Goal: Contribute content: Add original content to the website for others to see

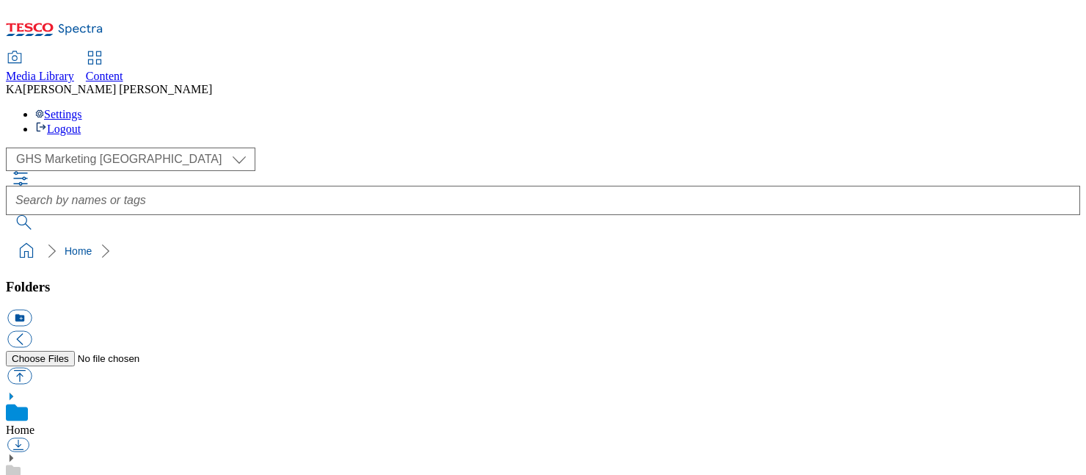
scroll to position [255, 0]
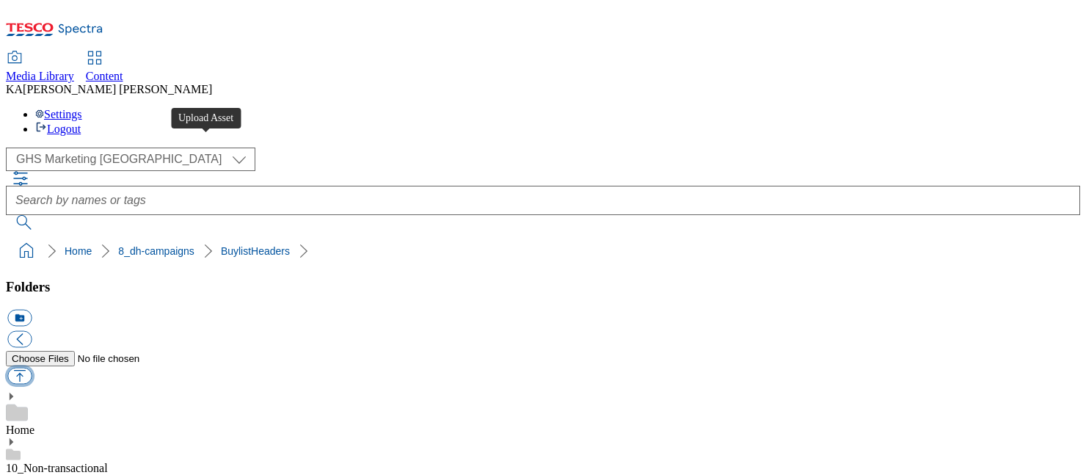
click at [32, 368] on button "button" at bounding box center [19, 376] width 24 height 17
type input "C:\fakepath\1755605256164-ad541654_Onkel_and_Deli_kitchen_Legobrand_H_1184X333_…"
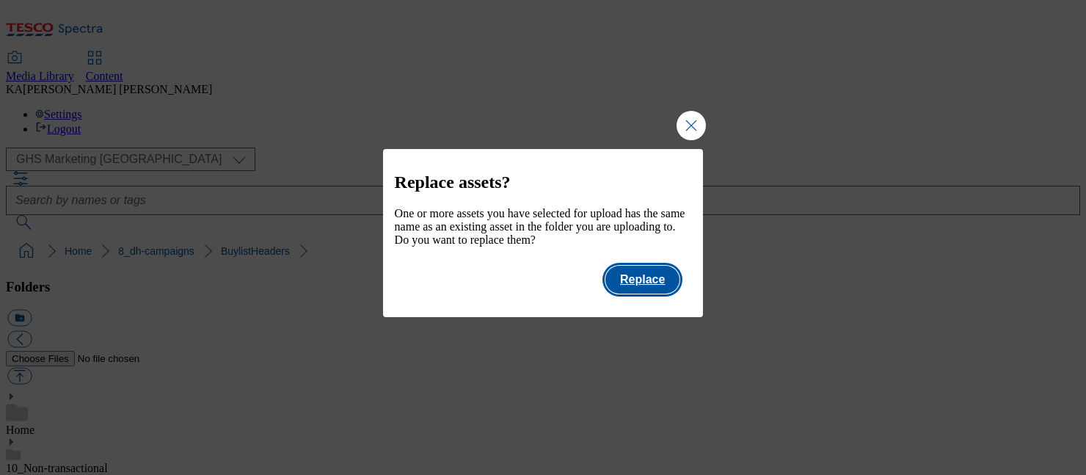
click at [672, 294] on button "Replace" at bounding box center [643, 280] width 74 height 28
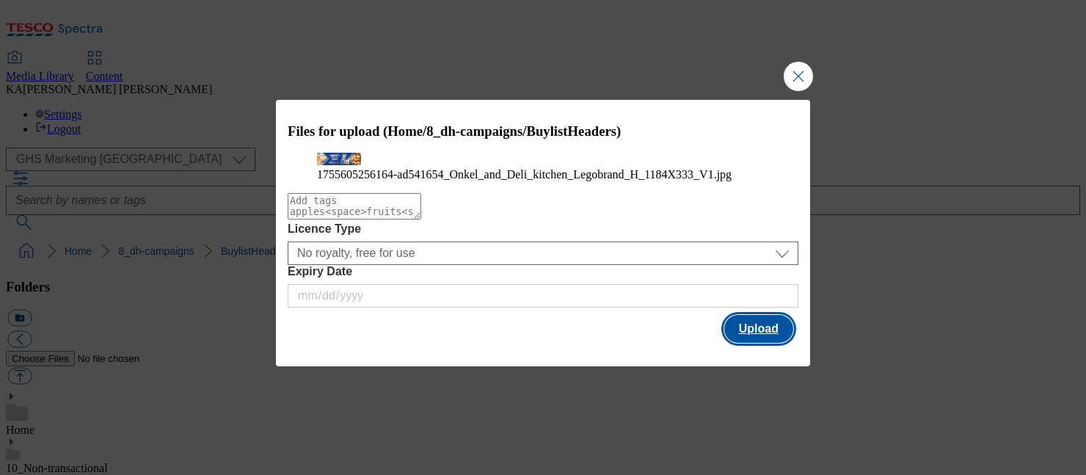
click at [758, 343] on button "Upload" at bounding box center [759, 329] width 69 height 28
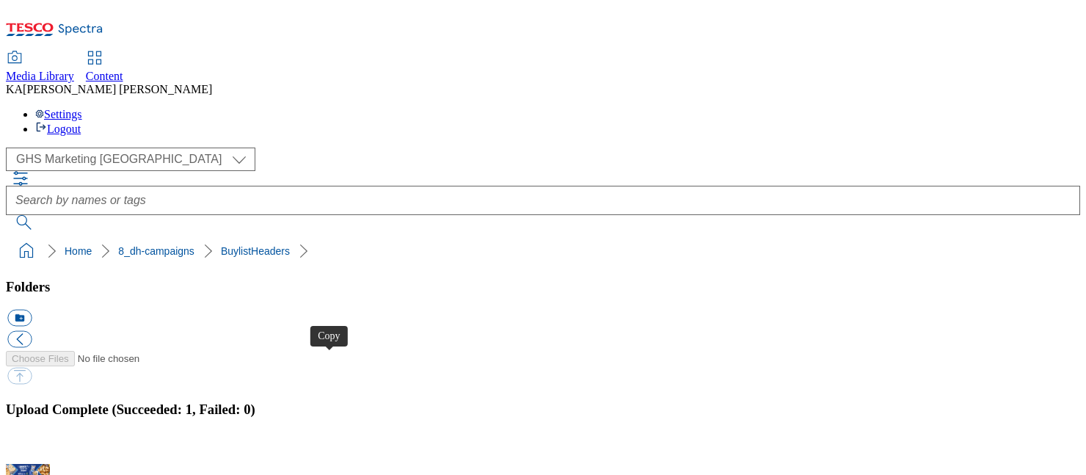
click at [29, 449] on button "button" at bounding box center [18, 456] width 22 height 14
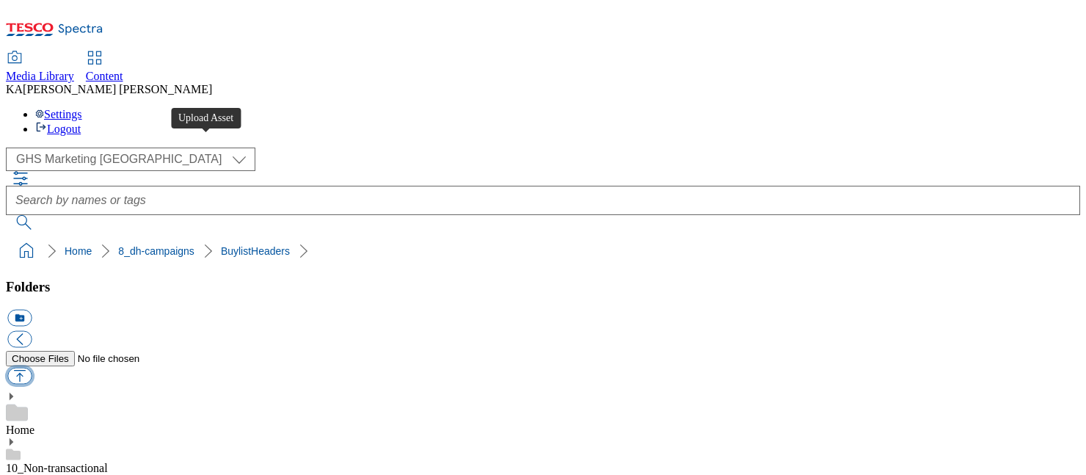
click at [32, 368] on button "button" at bounding box center [19, 376] width 24 height 17
type input "C:\fakepath\1755612809113-ad541655_Deli_Kitchen_And_Onken_Legobrand_H_1184x333_…"
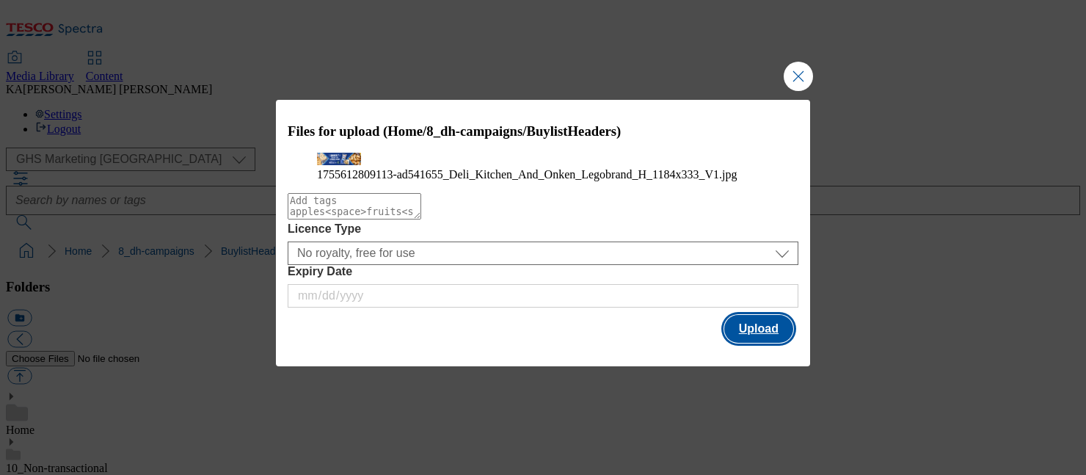
click at [763, 343] on button "Upload" at bounding box center [759, 329] width 69 height 28
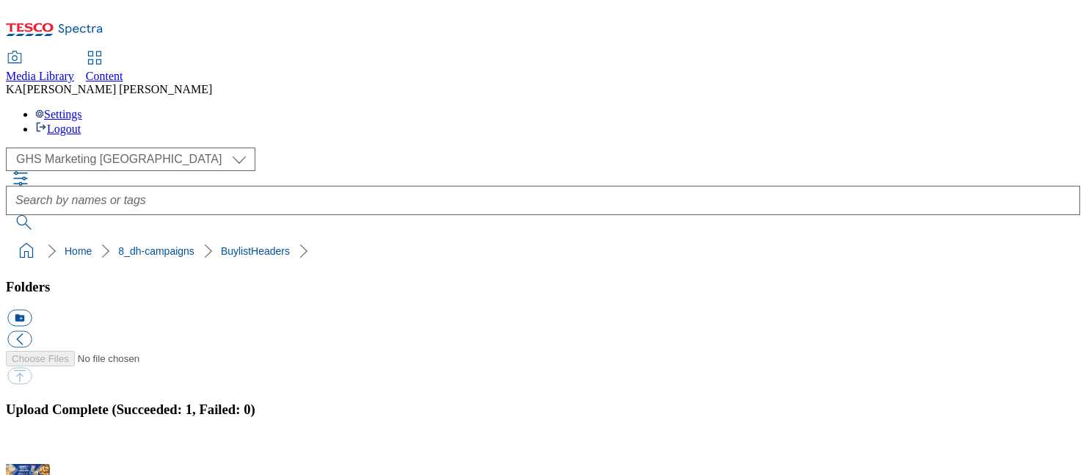
click at [29, 449] on button "button" at bounding box center [18, 456] width 22 height 14
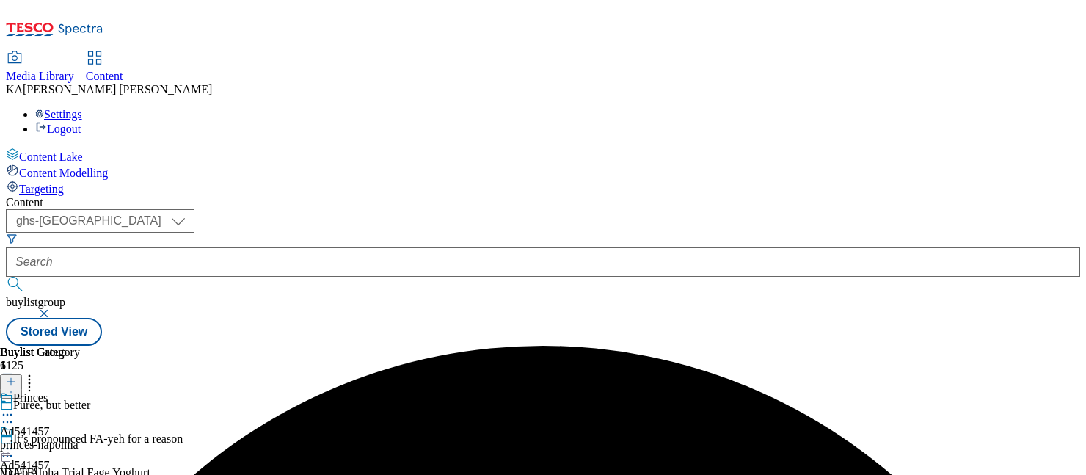
select select "ghs-uk"
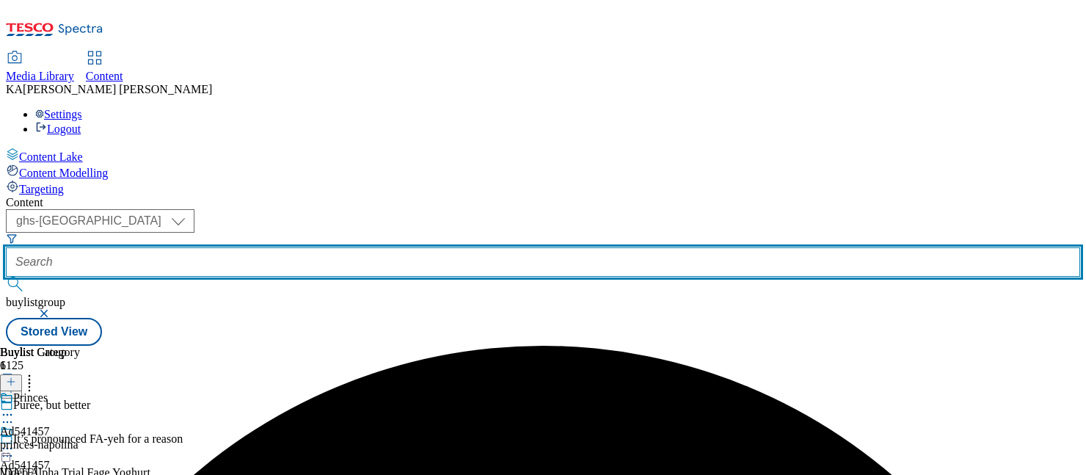
click at [361, 247] on input "text" at bounding box center [543, 261] width 1075 height 29
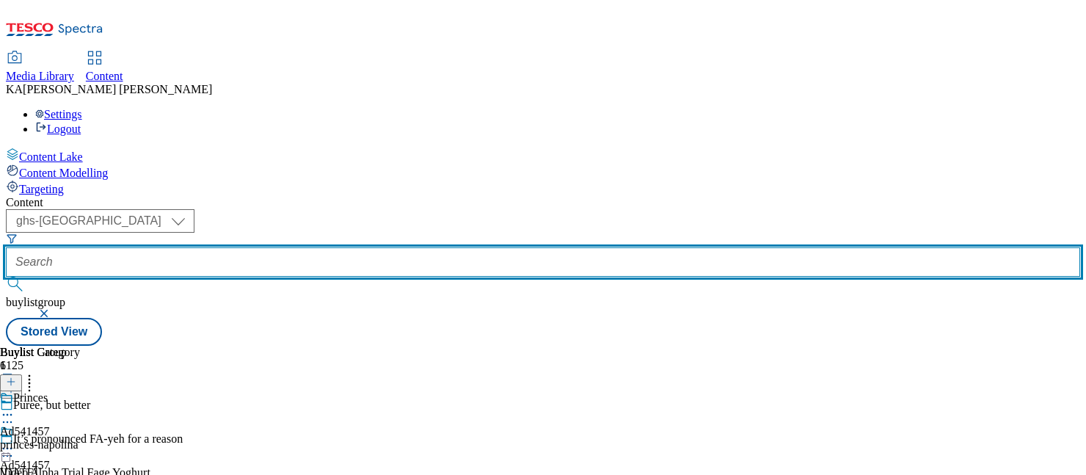
paste input "emmi-onken-deli-kitchen-25tw28"
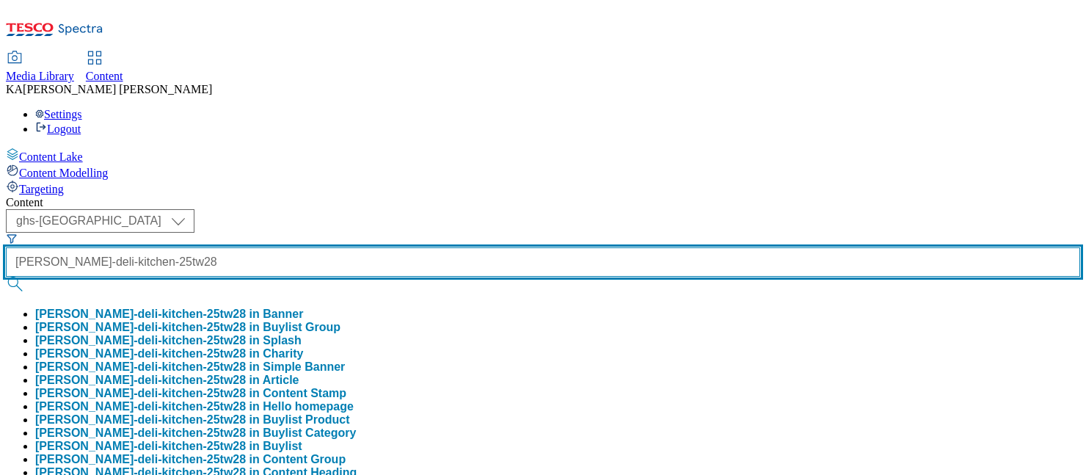
type input "emmi-onken-deli-kitchen-25tw28"
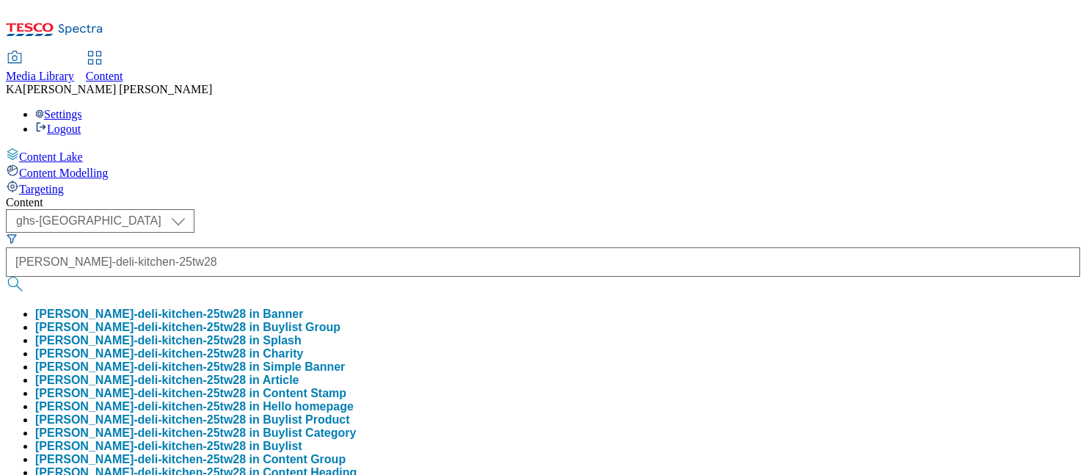
scroll to position [0, 0]
click at [341, 321] on button "emmi-onken-deli-kitchen-25tw28 in Buylist Group" at bounding box center [187, 327] width 305 height 13
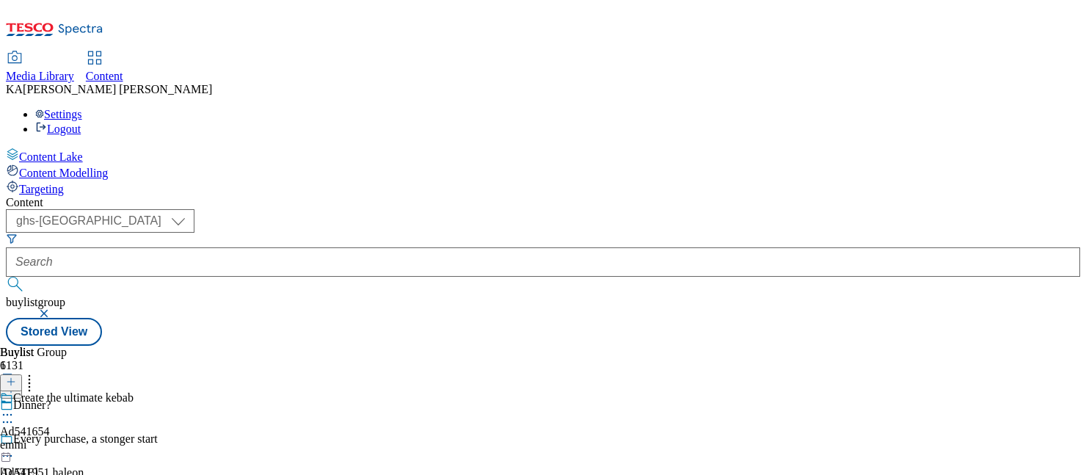
click at [15, 407] on icon at bounding box center [7, 414] width 15 height 15
click at [62, 440] on span "Edit" at bounding box center [54, 445] width 17 height 11
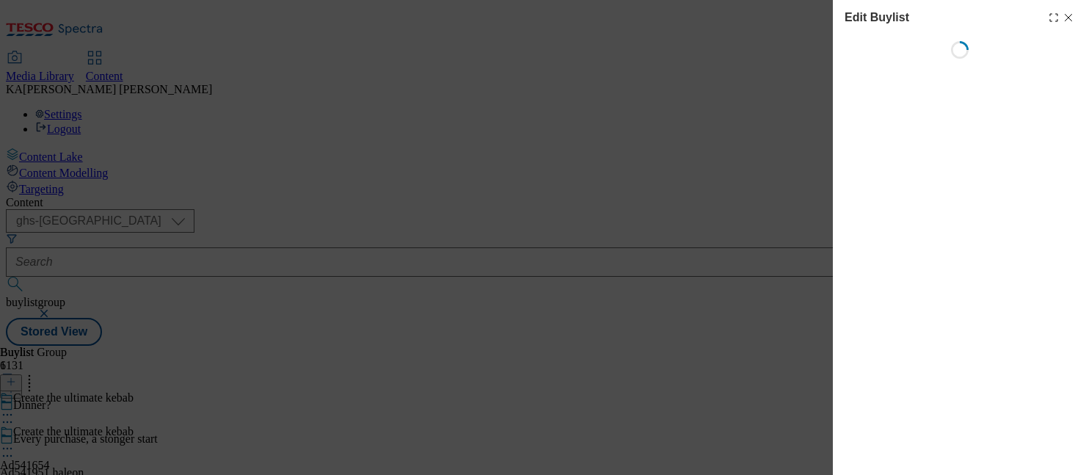
select select "tactical"
select select "supplier funded short term 1-3 weeks"
select select "dunnhumby"
select select "Banner"
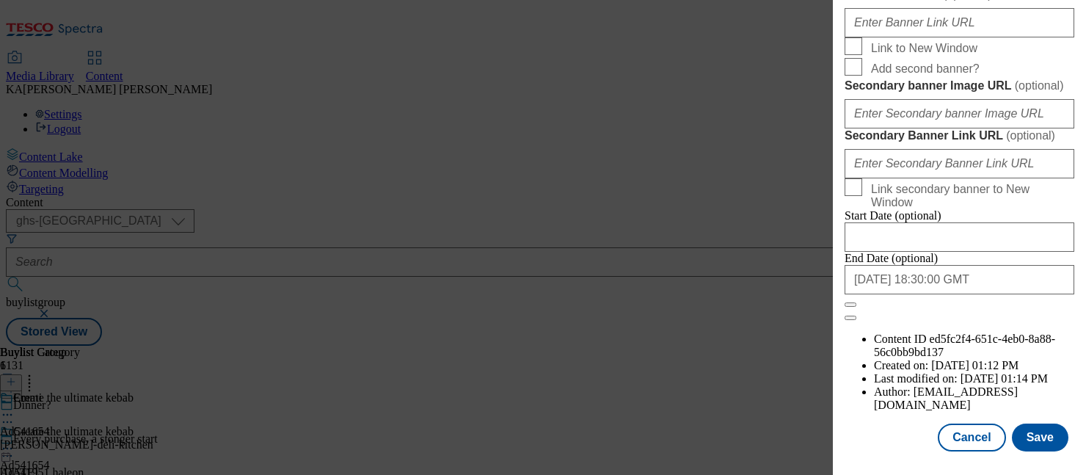
scroll to position [1423, 0]
paste input "https://digitalcontent.api.tesco.com/v2/media/ghs-mktg/190bca9a-c6d6-4d48-89ef-…"
type input "https://digitalcontent.api.tesco.com/v2/media/ghs-mktg/190bca9a-c6d6-4d48-89ef-…"
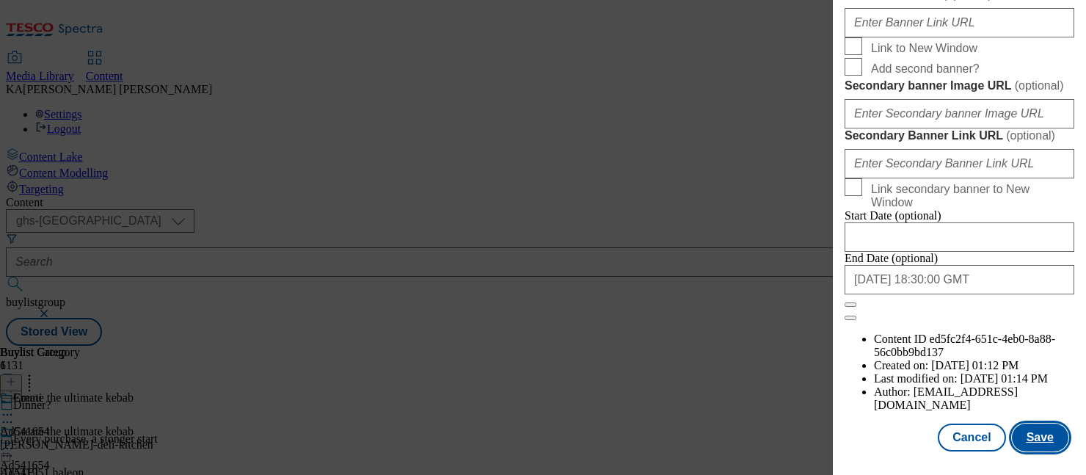
scroll to position [0, 0]
click at [1034, 429] on button "Save" at bounding box center [1040, 438] width 57 height 28
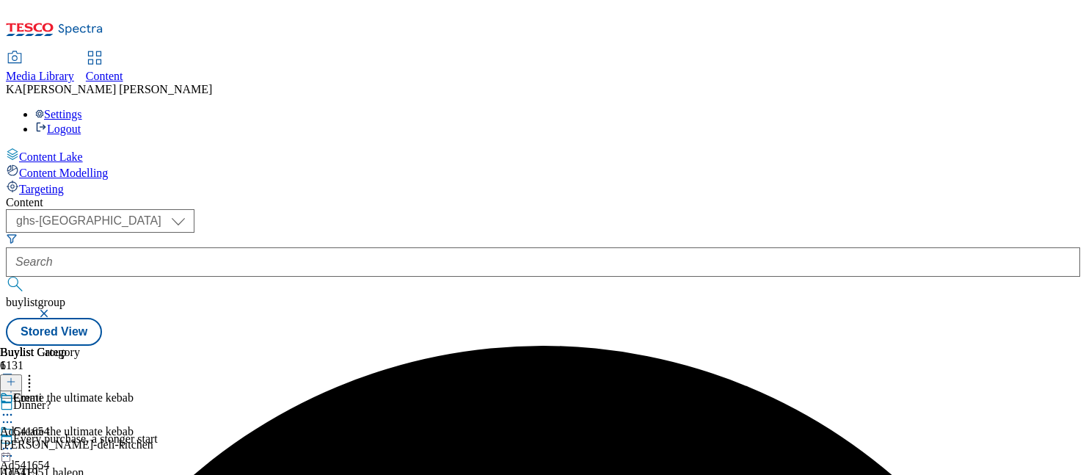
click at [15, 441] on icon at bounding box center [7, 448] width 15 height 15
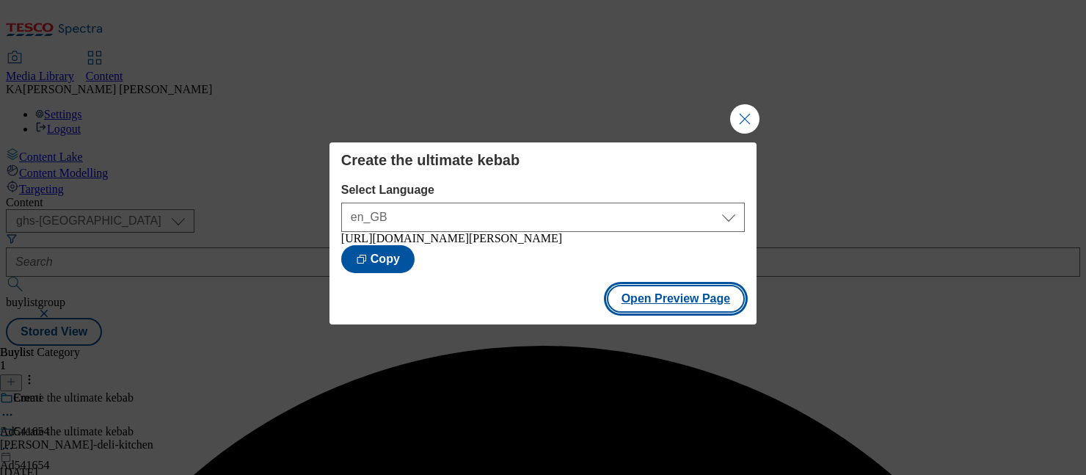
click at [638, 305] on button "Open Preview Page" at bounding box center [676, 299] width 139 height 28
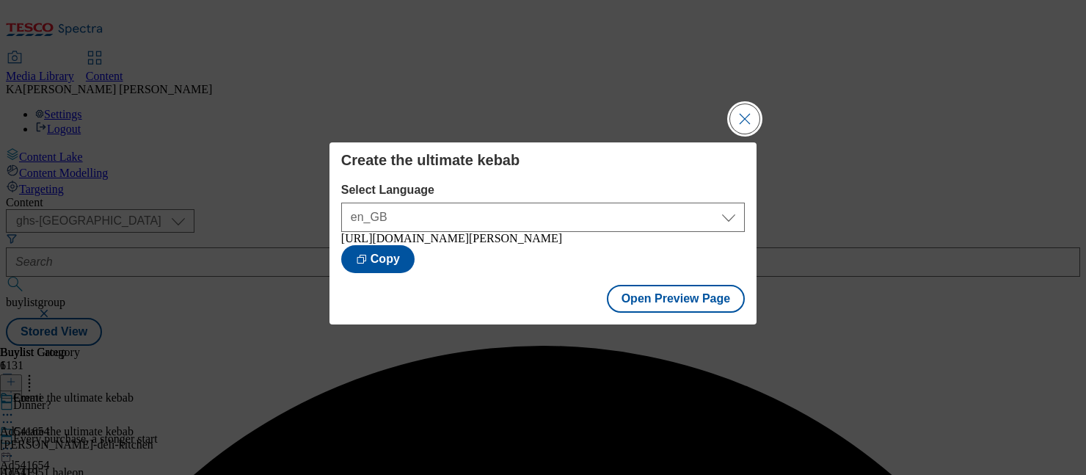
click at [751, 108] on button "Close Modal" at bounding box center [744, 118] width 29 height 29
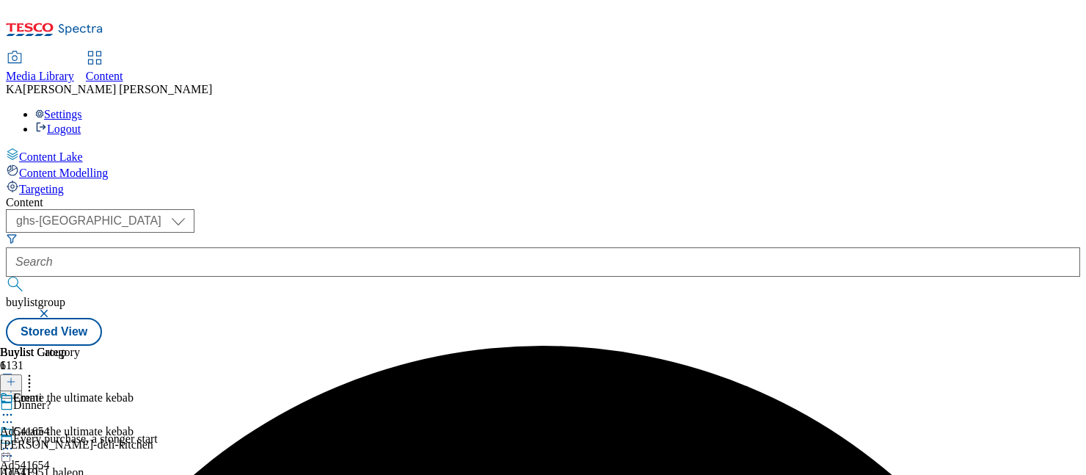
click at [15, 441] on icon at bounding box center [7, 448] width 15 height 15
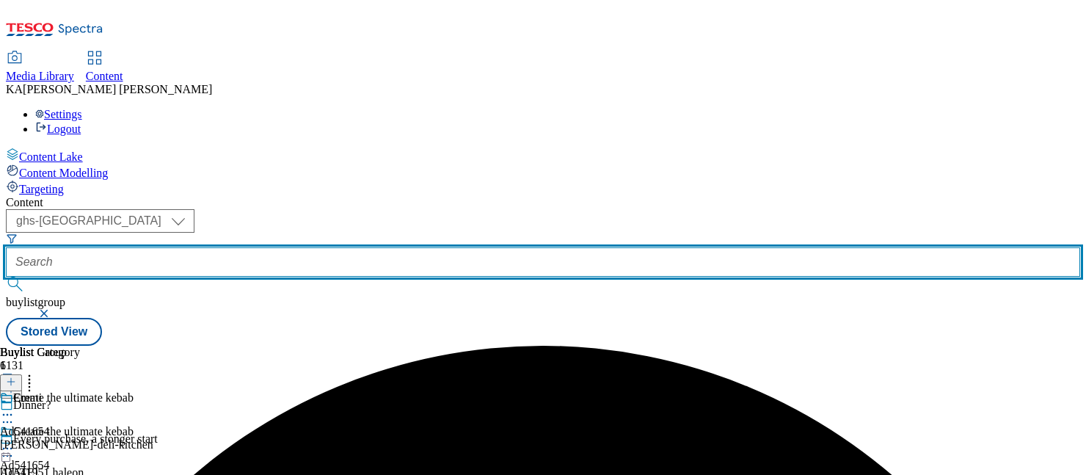
click at [316, 247] on input "text" at bounding box center [543, 261] width 1075 height 29
paste input "emmi-onken-deli-kitchen-range-25tw28"
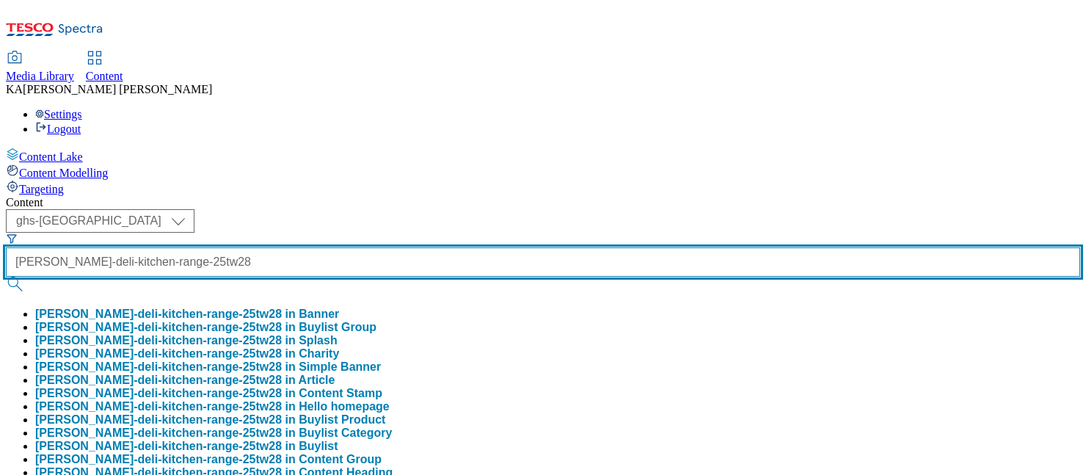
type input "emmi-onken-deli-kitchen-range-25tw28"
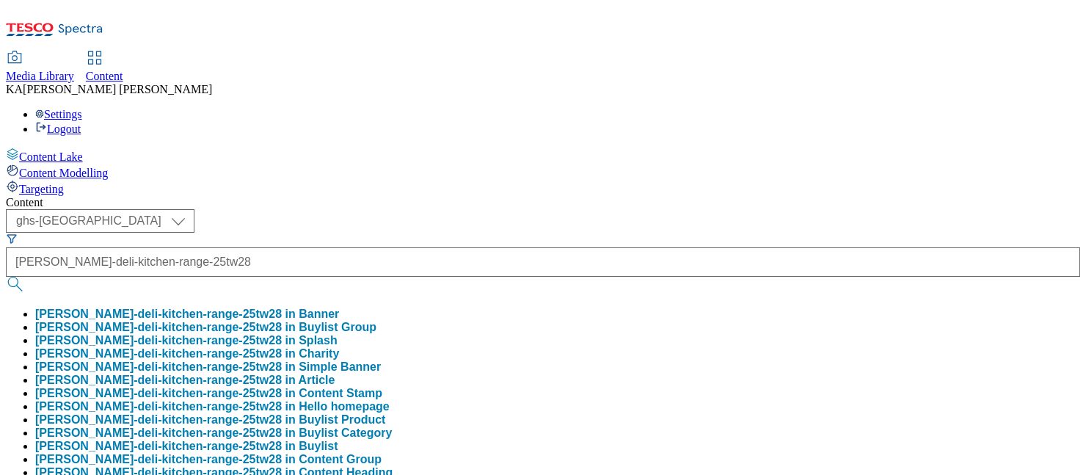
scroll to position [0, 0]
click at [333, 321] on button "emmi-onken-deli-kitchen-range-25tw28 in Buylist Group" at bounding box center [205, 327] width 341 height 13
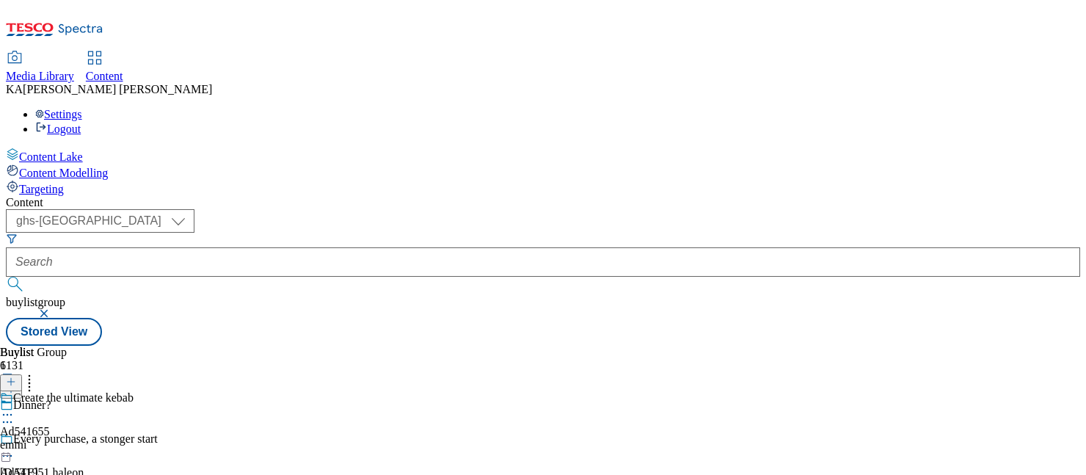
click at [15, 407] on icon at bounding box center [7, 414] width 15 height 15
click at [62, 440] on span "Edit" at bounding box center [54, 445] width 17 height 11
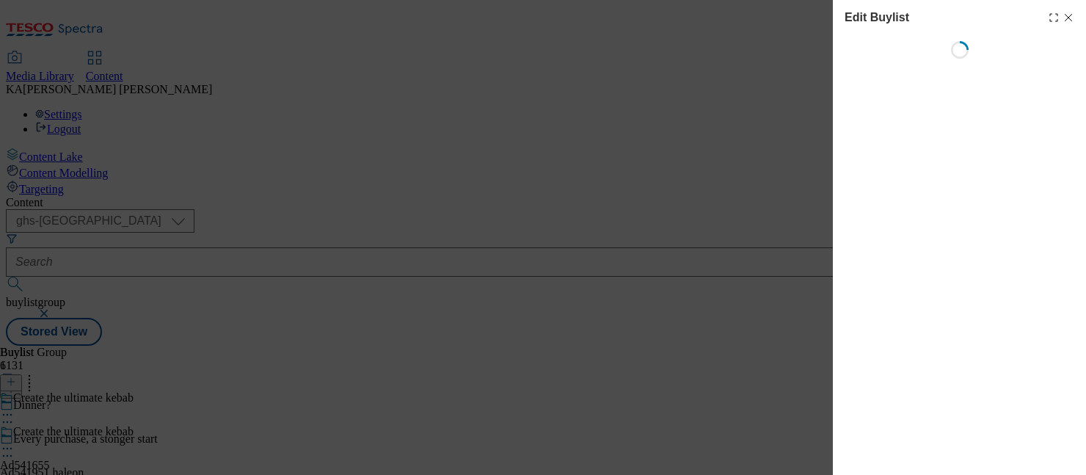
select select "tactical"
select select "supplier funded short term 1-3 weeks"
select select "dunnhumby"
select select "Banner"
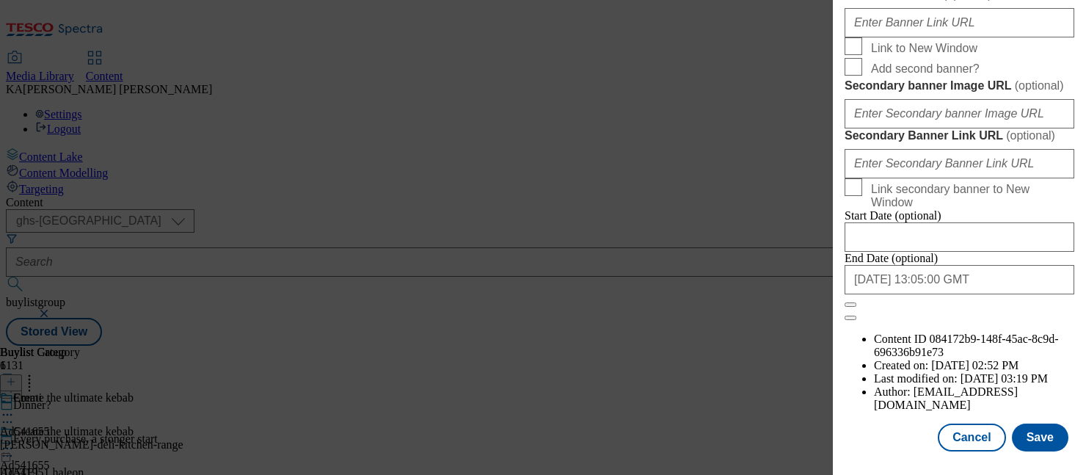
scroll to position [1307, 0]
paste input "https://digitalcontent.api.tesco.com/v2/media/ghs-mktg/4f948b14-bba3-4836-b324-…"
type input "https://digitalcontent.api.tesco.com/v2/media/ghs-mktg/4f948b14-bba3-4836-b324-…"
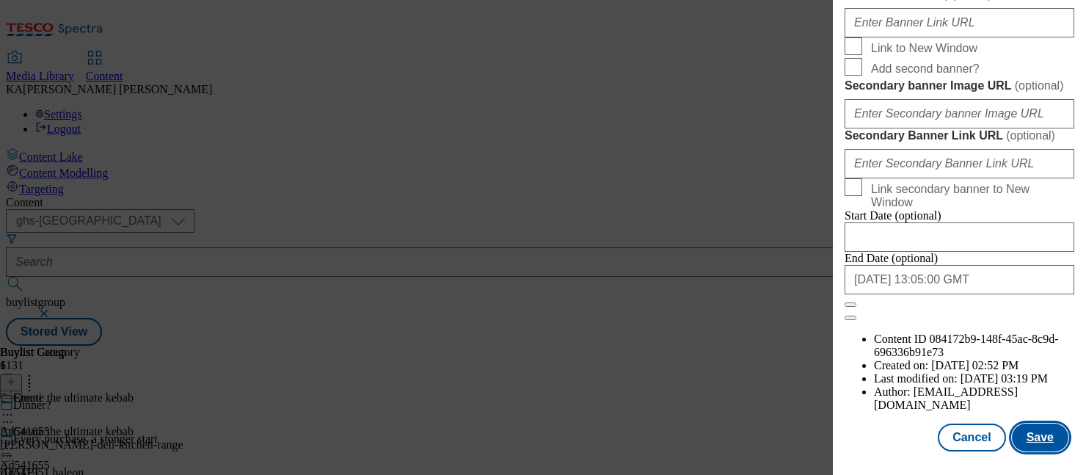
click at [1039, 438] on button "Save" at bounding box center [1040, 438] width 57 height 28
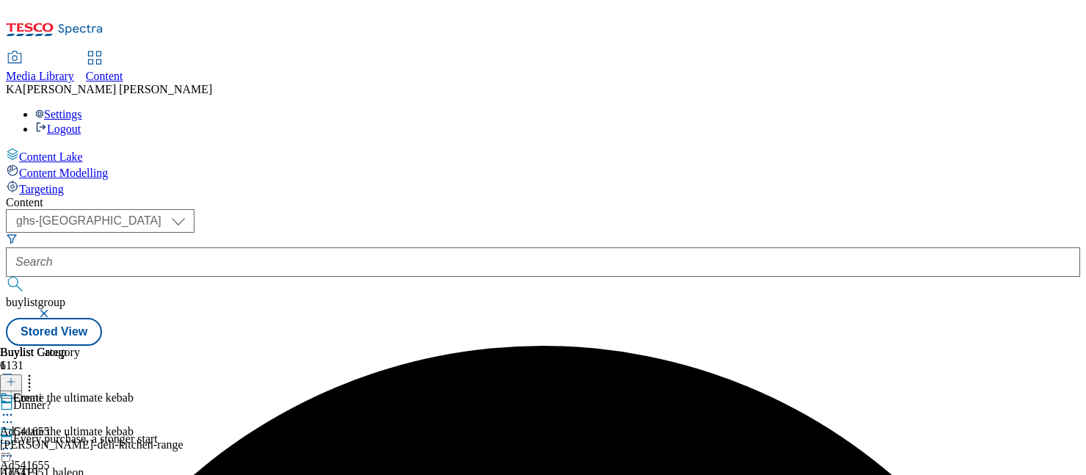
click at [9, 448] on circle at bounding box center [8, 449] width 2 height 2
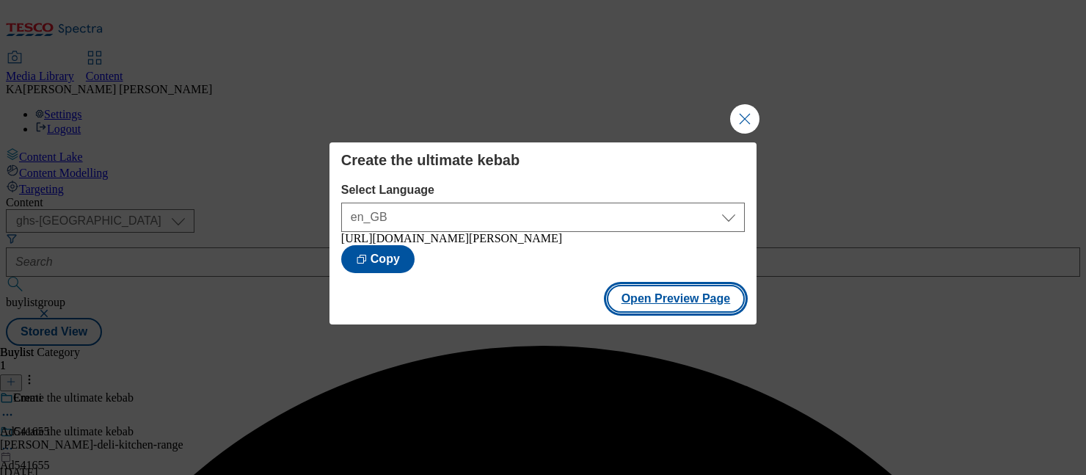
click at [639, 300] on button "Open Preview Page" at bounding box center [676, 299] width 139 height 28
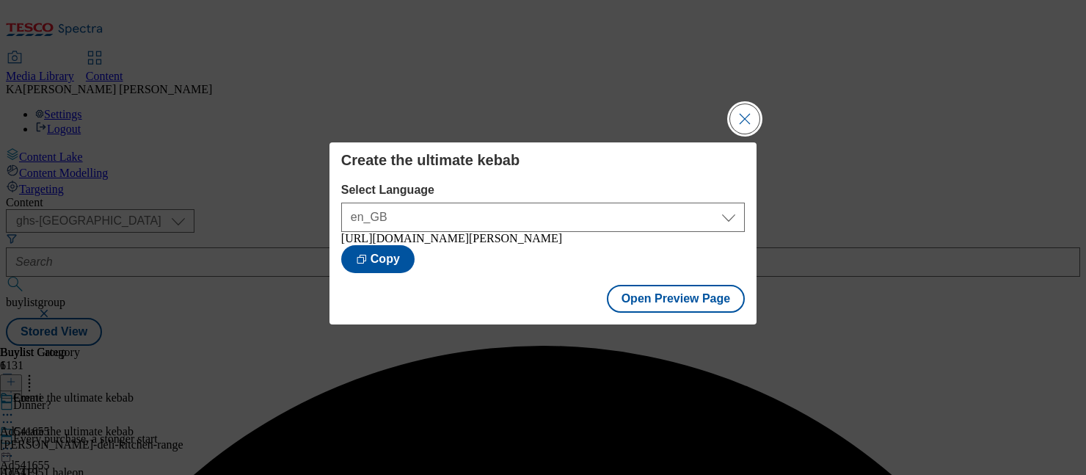
click at [746, 112] on button "Close Modal" at bounding box center [744, 118] width 29 height 29
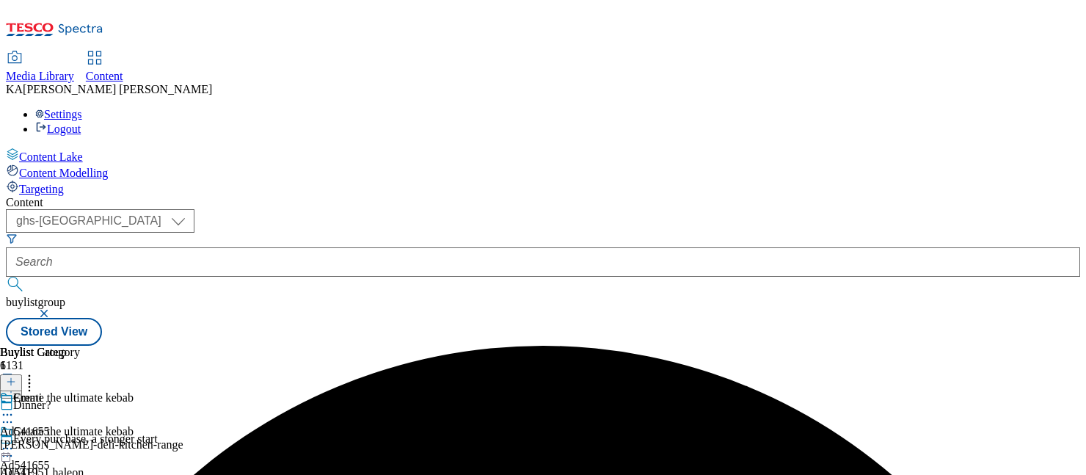
click at [15, 441] on icon at bounding box center [7, 448] width 15 height 15
